Goal: Task Accomplishment & Management: Use online tool/utility

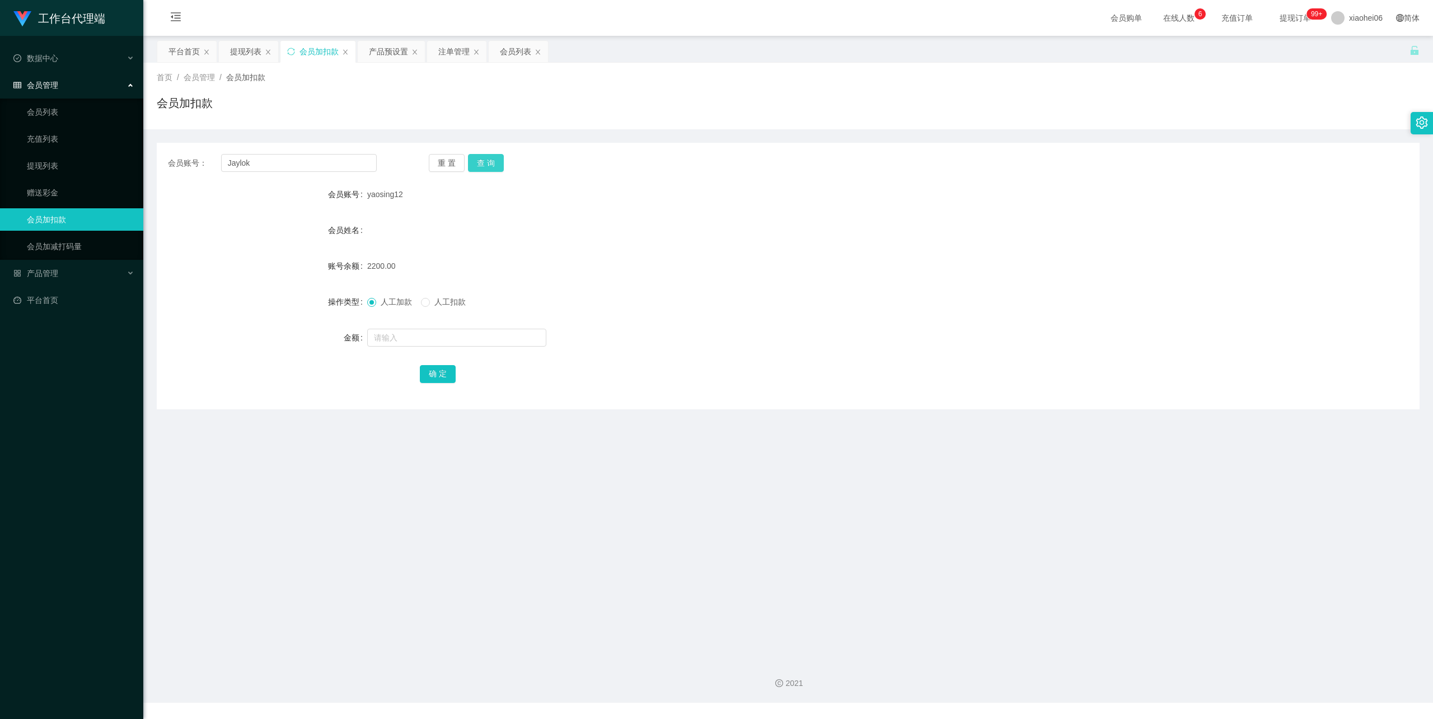
type input "Jaylok"
click at [490, 166] on button "查 询" at bounding box center [486, 163] width 36 height 18
click at [442, 303] on span "人工扣款" at bounding box center [450, 301] width 40 height 9
click at [433, 333] on input "text" at bounding box center [456, 338] width 179 height 18
type input "50"
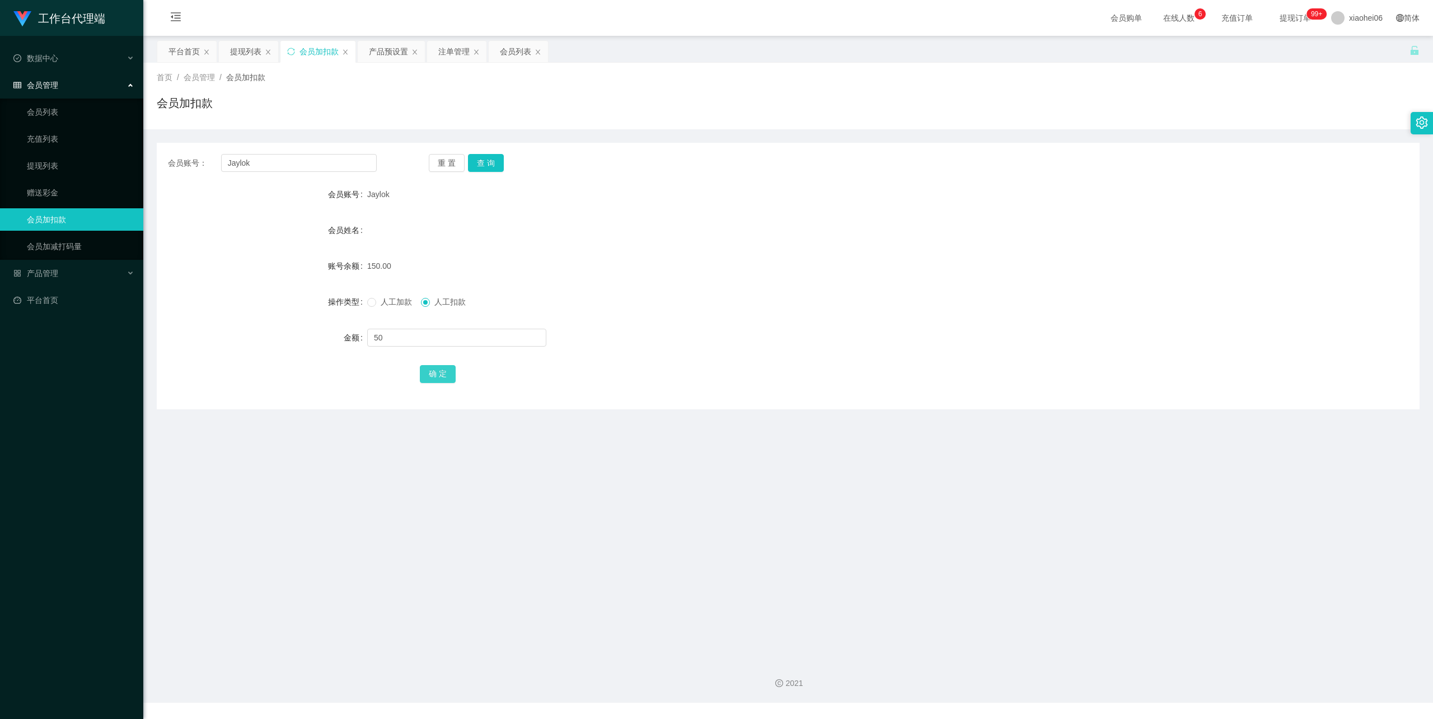
click at [435, 377] on button "确 定" at bounding box center [438, 374] width 36 height 18
drag, startPoint x: 1011, startPoint y: 231, endPoint x: 1321, endPoint y: 6, distance: 383.2
click at [1017, 225] on div "会员姓名" at bounding box center [788, 230] width 1263 height 22
drag, startPoint x: 284, startPoint y: 168, endPoint x: 72, endPoint y: 170, distance: 212.2
click at [68, 169] on section "工作台代理端 数据中心 会员管理 会员列表 充值列表 提现列表 赠送彩金 会员加扣款 会员加减打码量 产品管理 开奖记录 注单管理 产品列表 即时注单 产品预…" at bounding box center [716, 351] width 1433 height 703
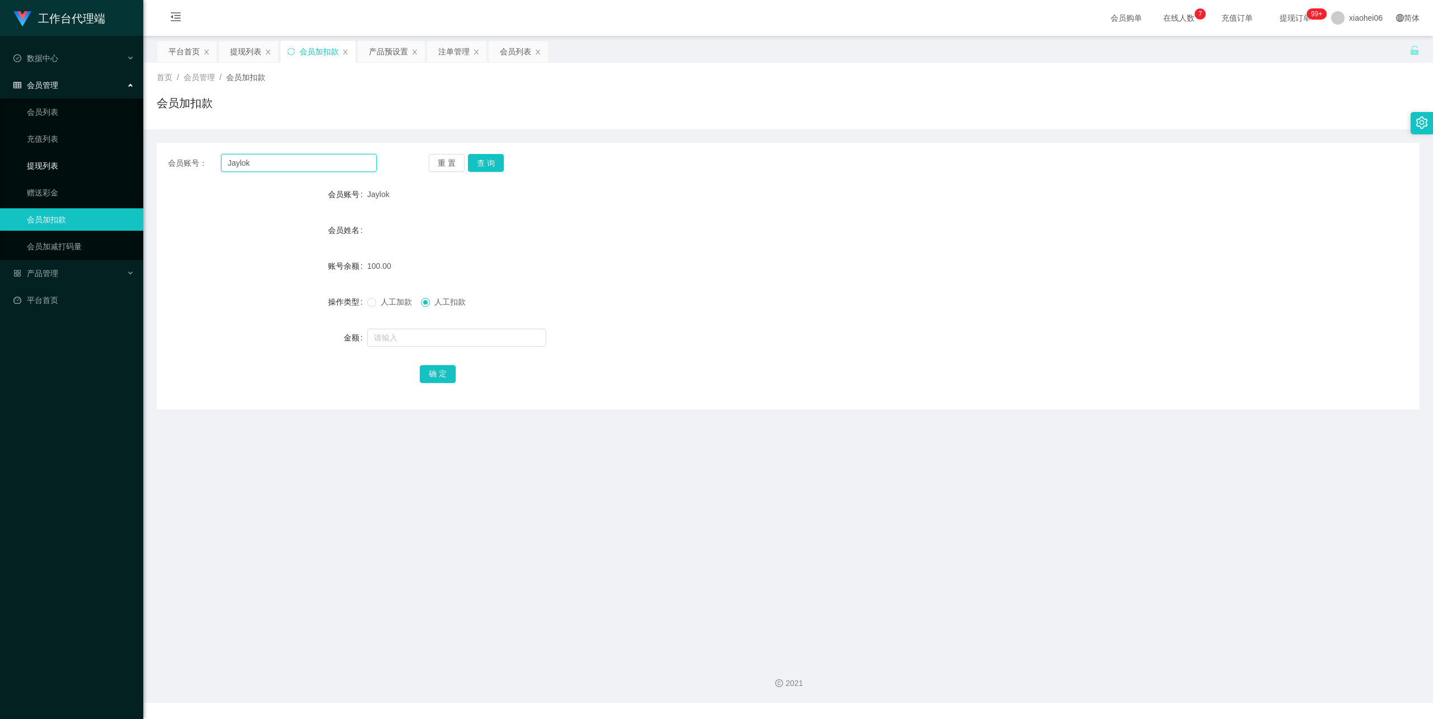
paste input "SamLim"
type input "SamLim"
click at [487, 160] on button "查 询" at bounding box center [486, 163] width 36 height 18
click at [431, 336] on input "text" at bounding box center [456, 338] width 179 height 18
type input "50"
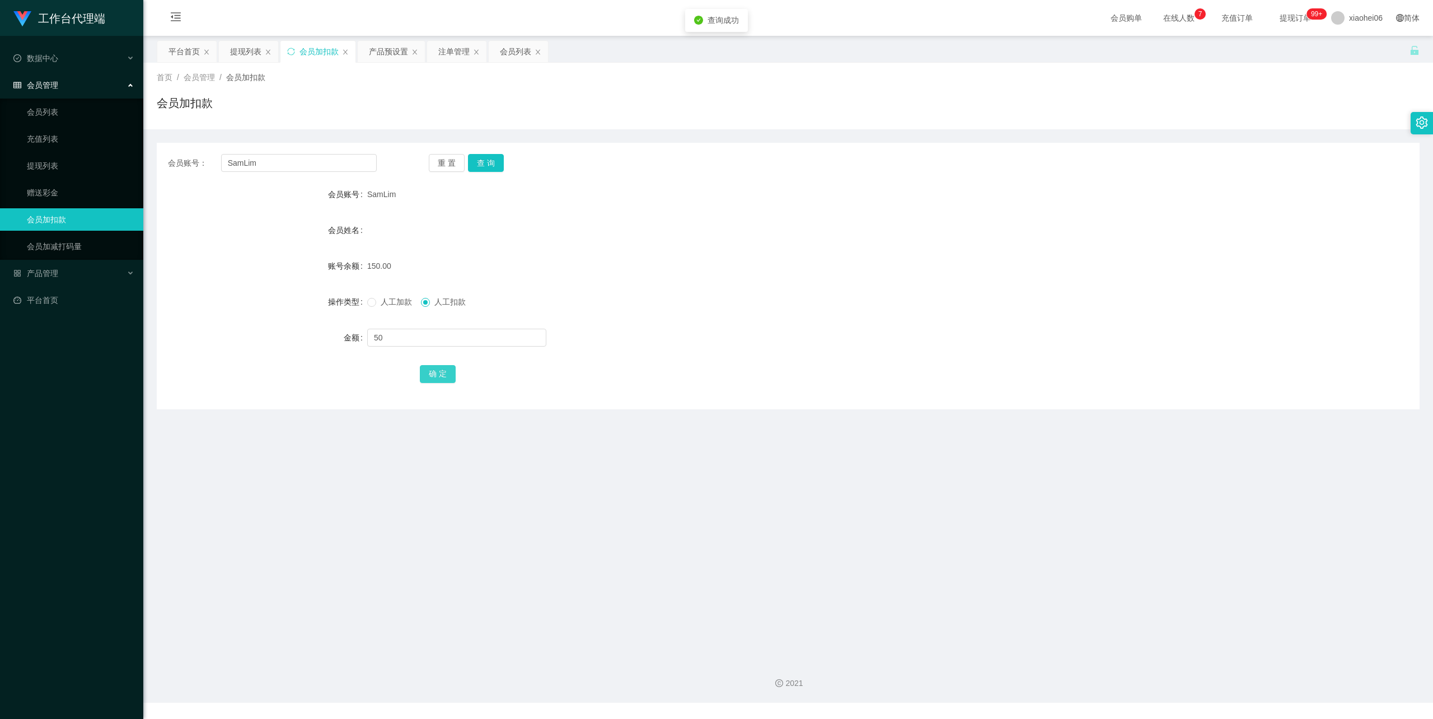
click at [435, 368] on button "确 定" at bounding box center [438, 374] width 36 height 18
drag, startPoint x: 845, startPoint y: 232, endPoint x: 1165, endPoint y: 68, distance: 358.8
click at [847, 231] on div "会员姓名" at bounding box center [788, 230] width 1263 height 22
